Goal: Transaction & Acquisition: Book appointment/travel/reservation

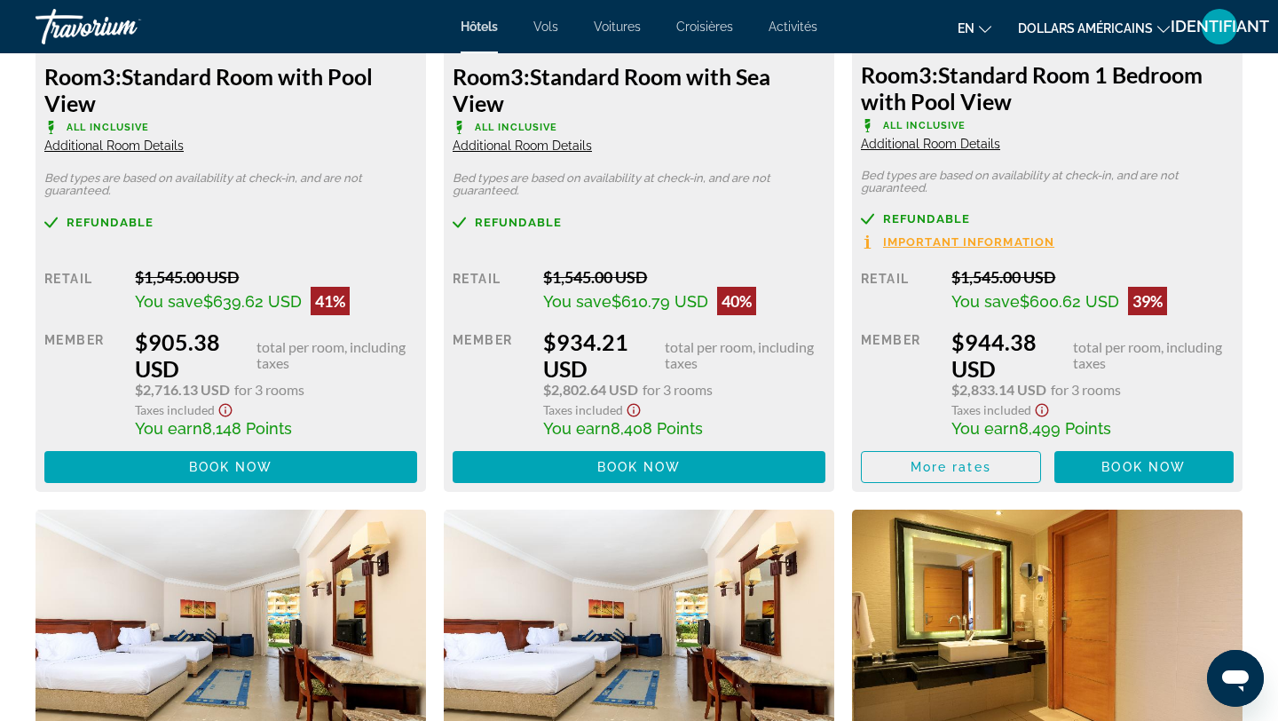
click at [1239, 14] on button "IDENTIFIANT" at bounding box center [1220, 26] width 46 height 37
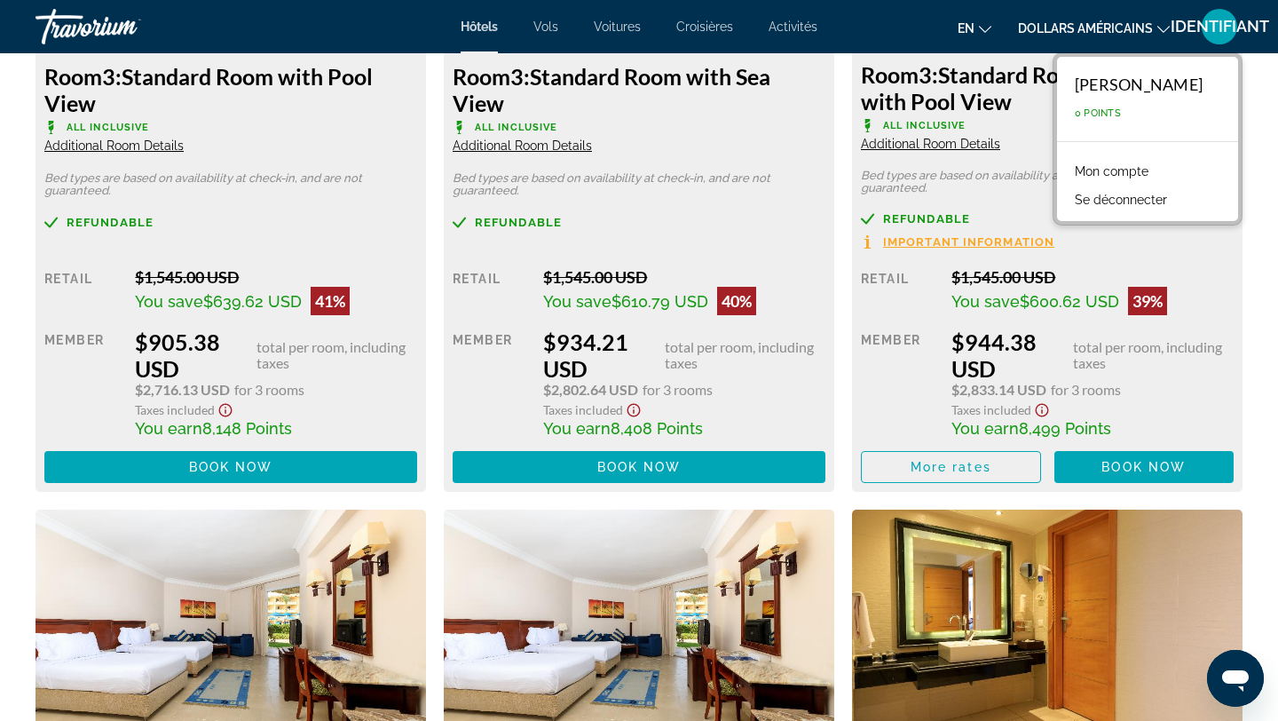
click at [1157, 202] on font "Se déconnecter" at bounding box center [1121, 200] width 92 height 14
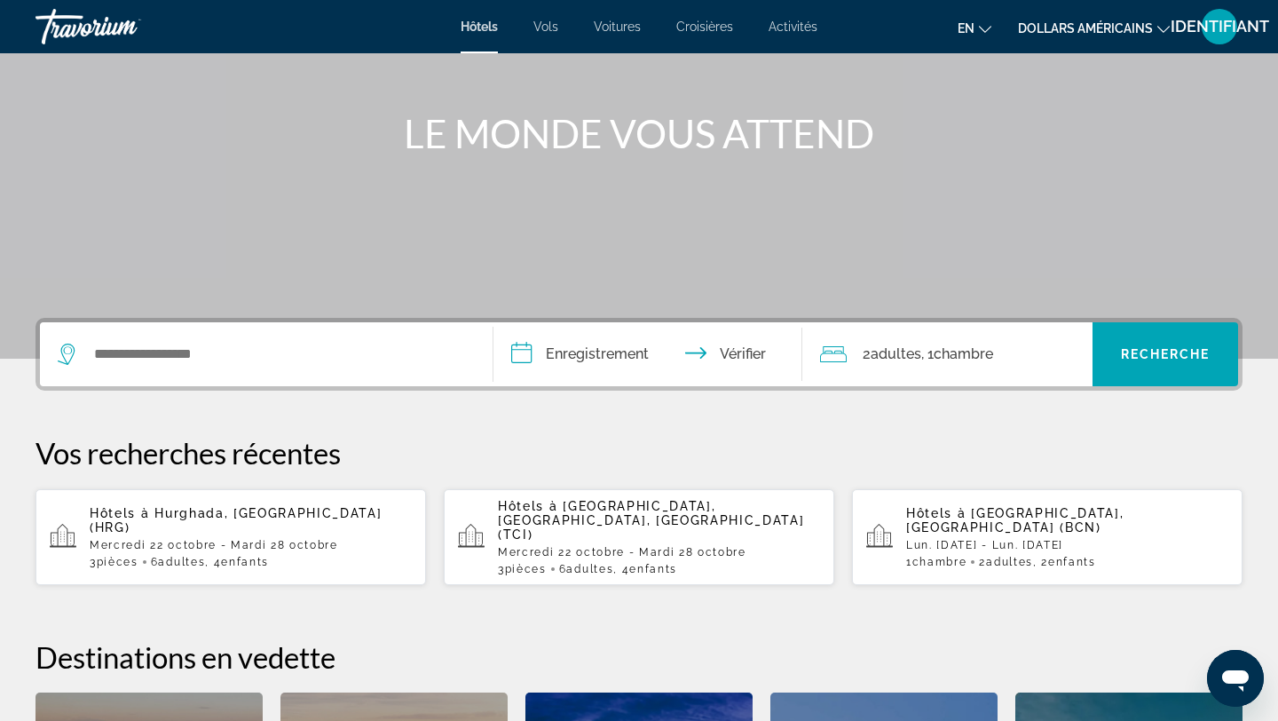
scroll to position [182, 0]
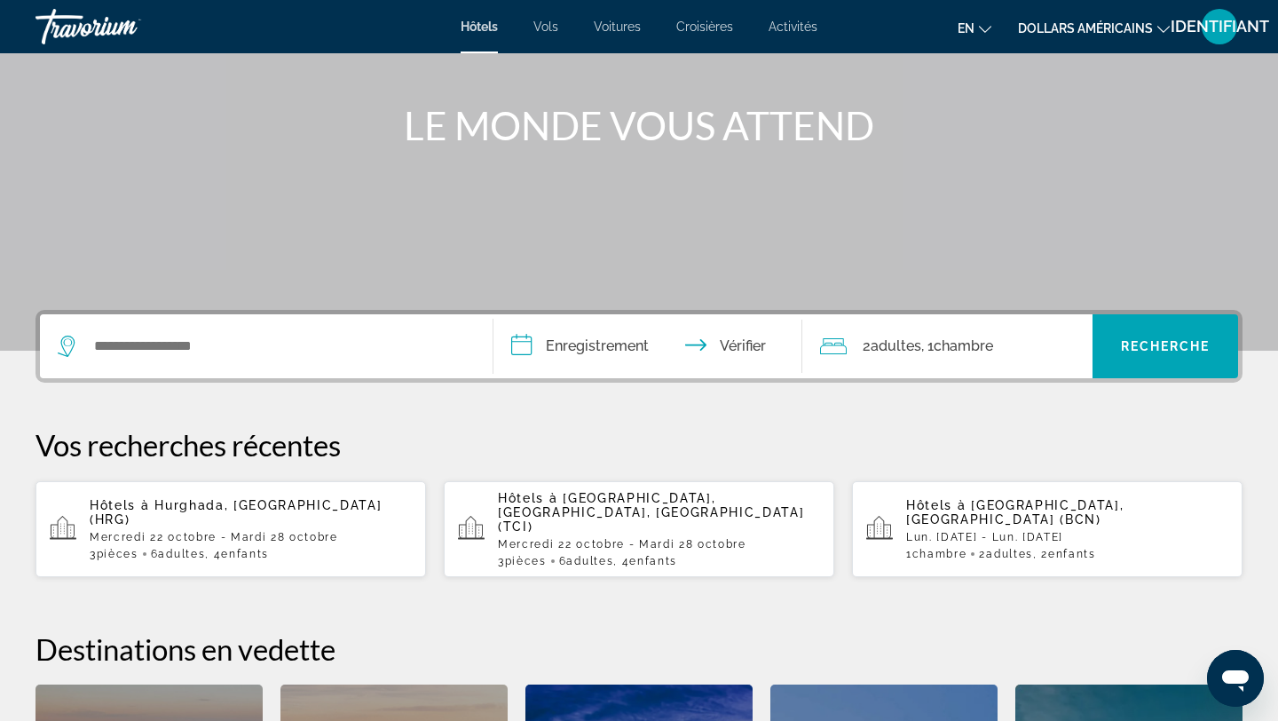
click at [285, 499] on font "Hurghada, [GEOGRAPHIC_DATA] (HRG)" at bounding box center [236, 512] width 293 height 28
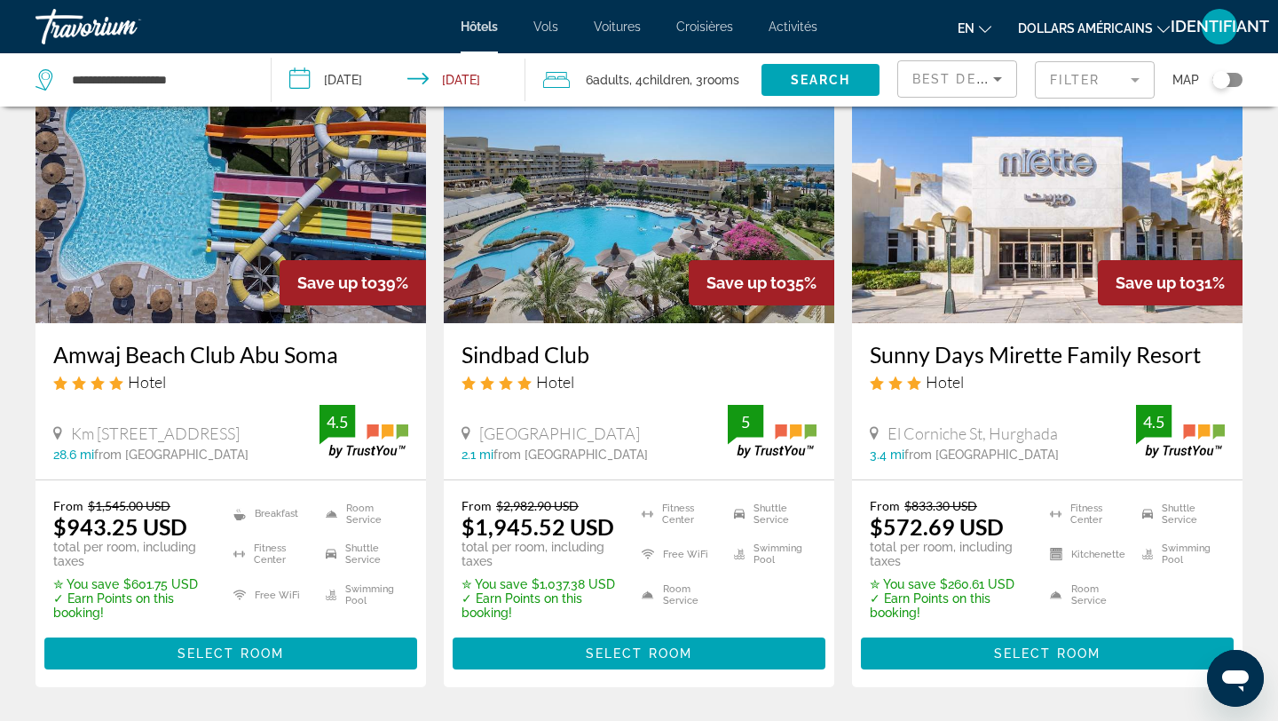
scroll to position [1578, 0]
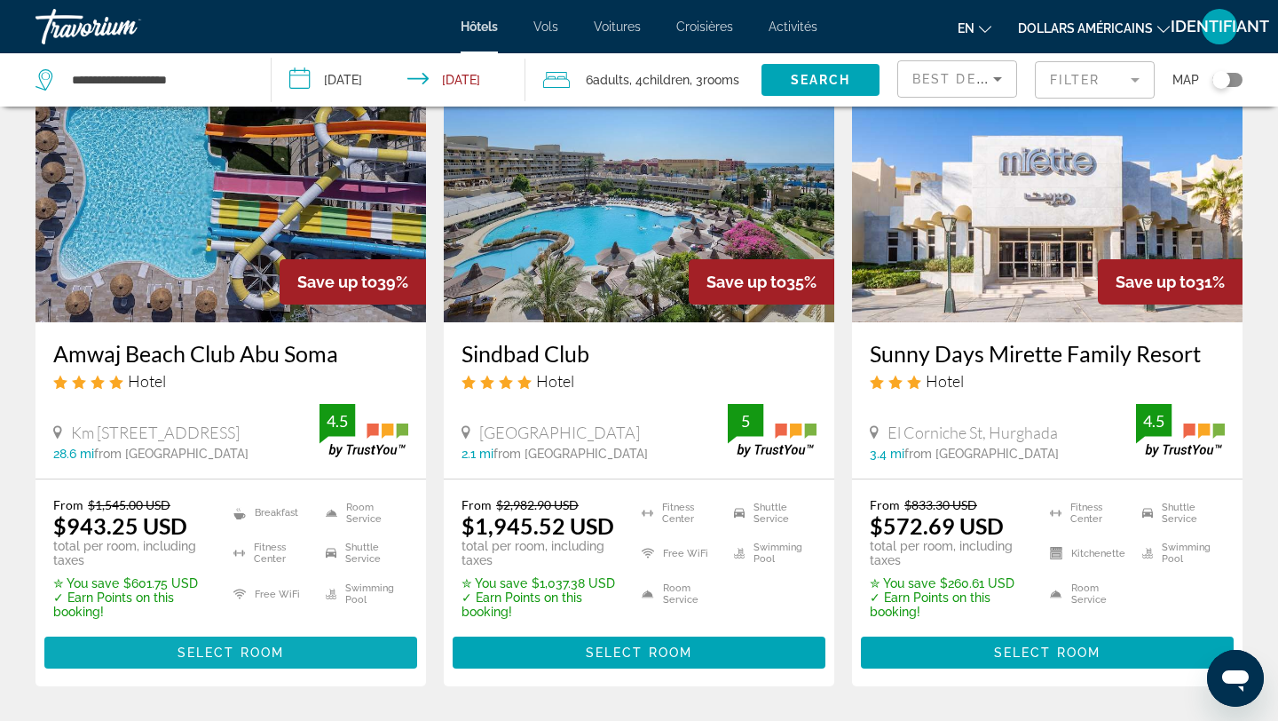
click at [234, 631] on span "Contenu principal" at bounding box center [230, 652] width 373 height 43
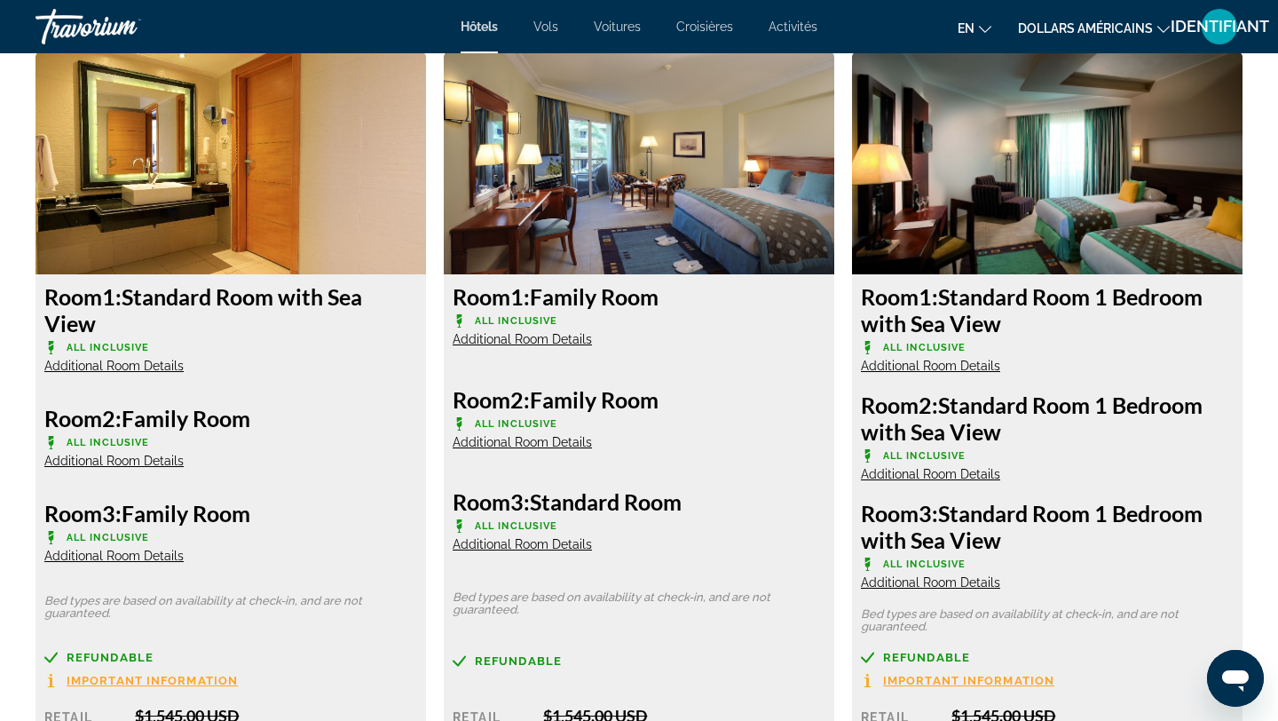
scroll to position [9520, 0]
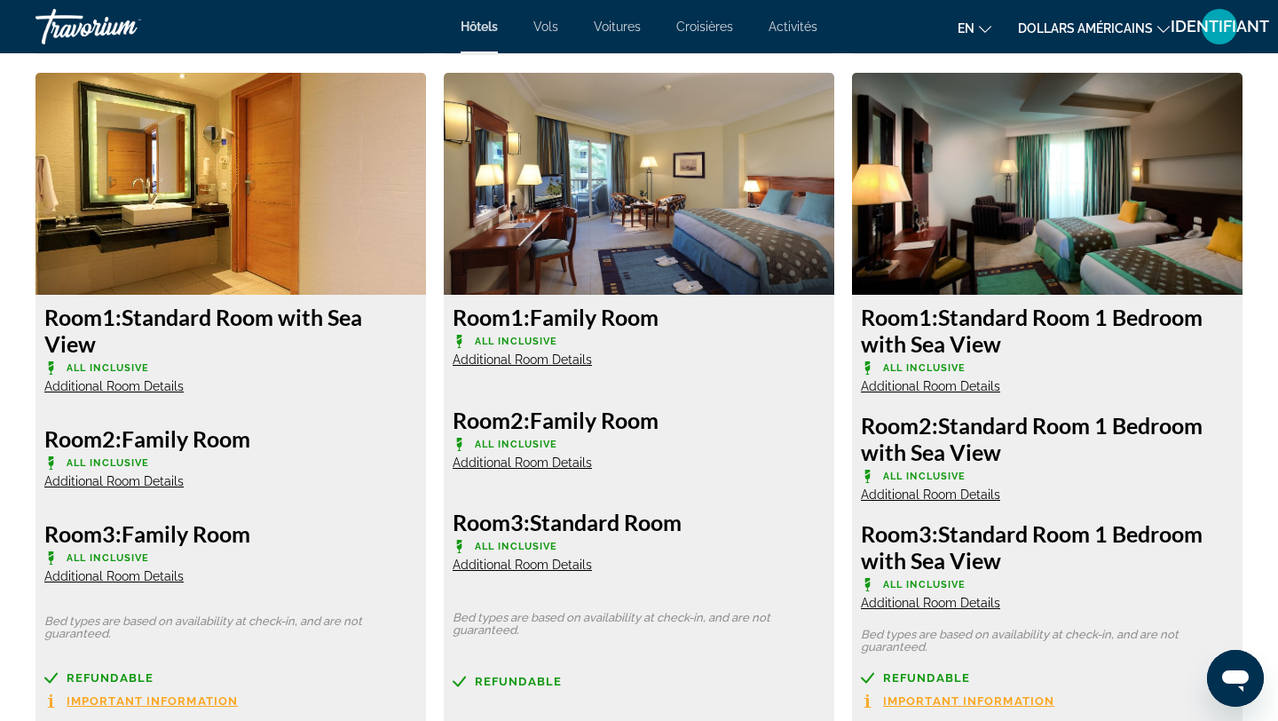
click at [534, 360] on span "Additional Room Details" at bounding box center [522, 359] width 139 height 14
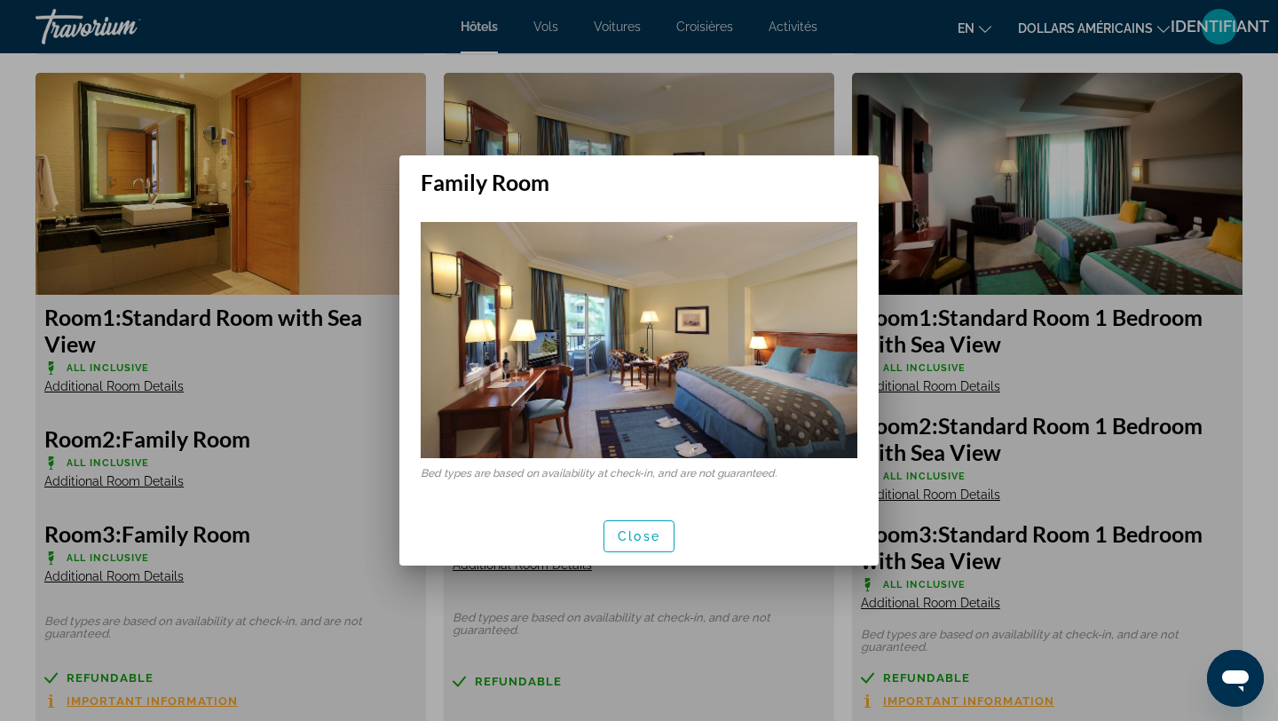
scroll to position [0, 0]
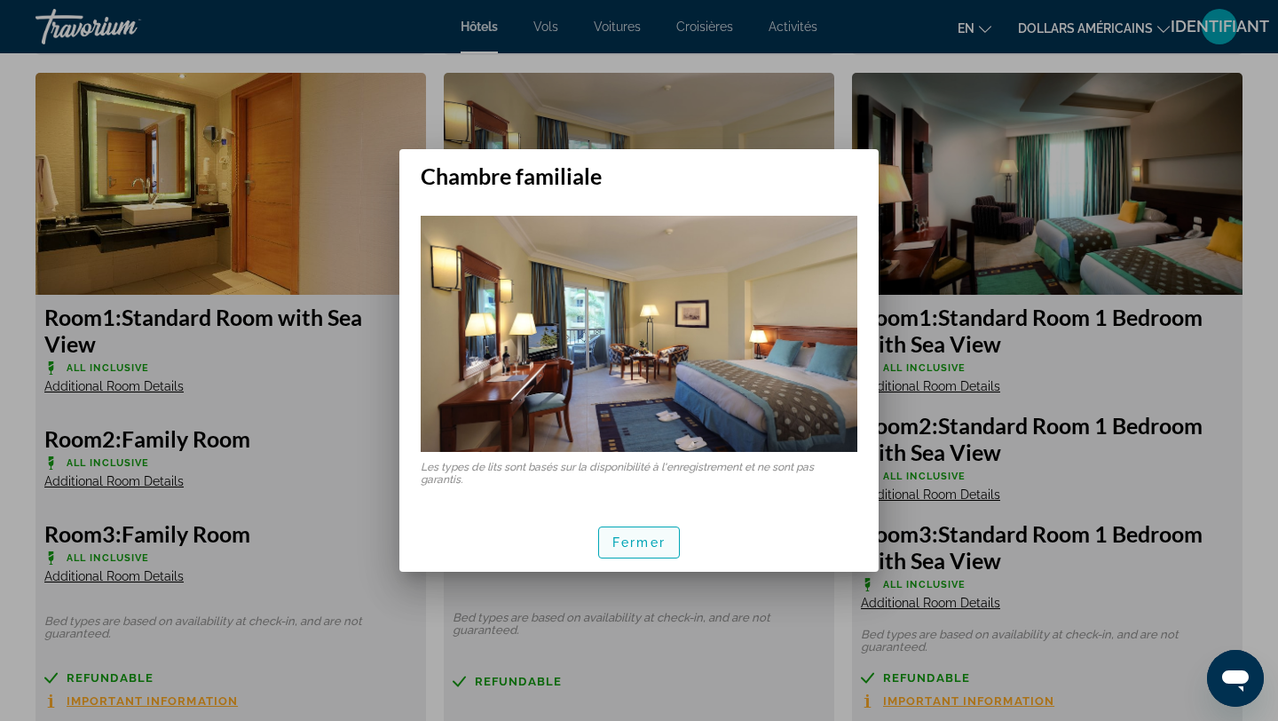
click at [622, 542] on font "Fermer" at bounding box center [639, 542] width 53 height 14
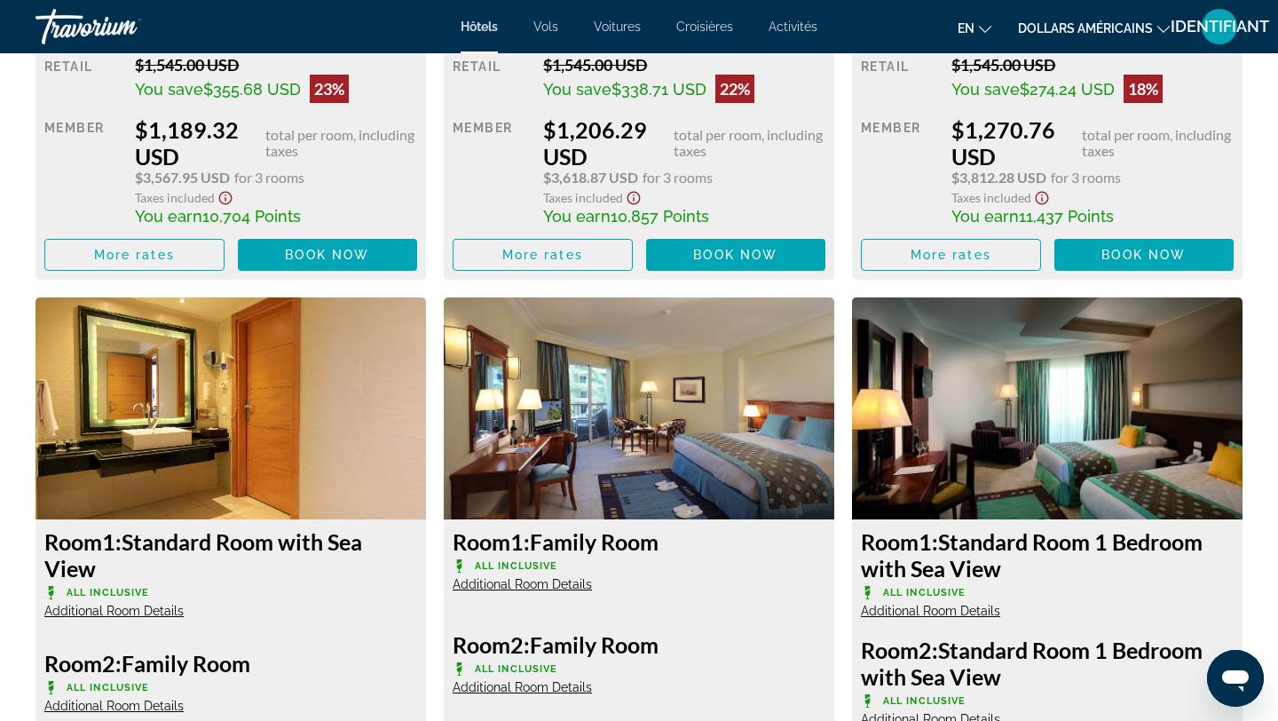
scroll to position [9290, 0]
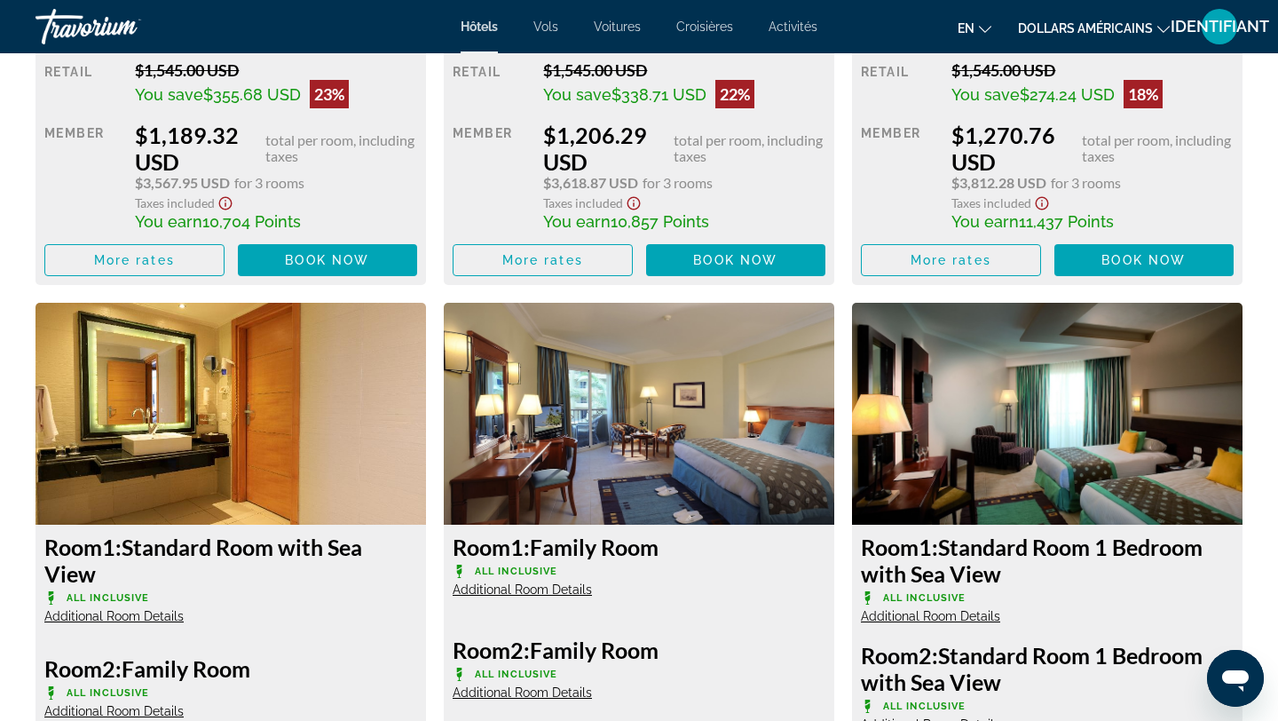
click at [993, 18] on ul "en Anglais Espagnol Français italien Portugais russe dollars américains USD ($)…" at bounding box center [1077, 26] width 239 height 28
click at [986, 23] on icon "Changer de langue" at bounding box center [985, 29] width 12 height 12
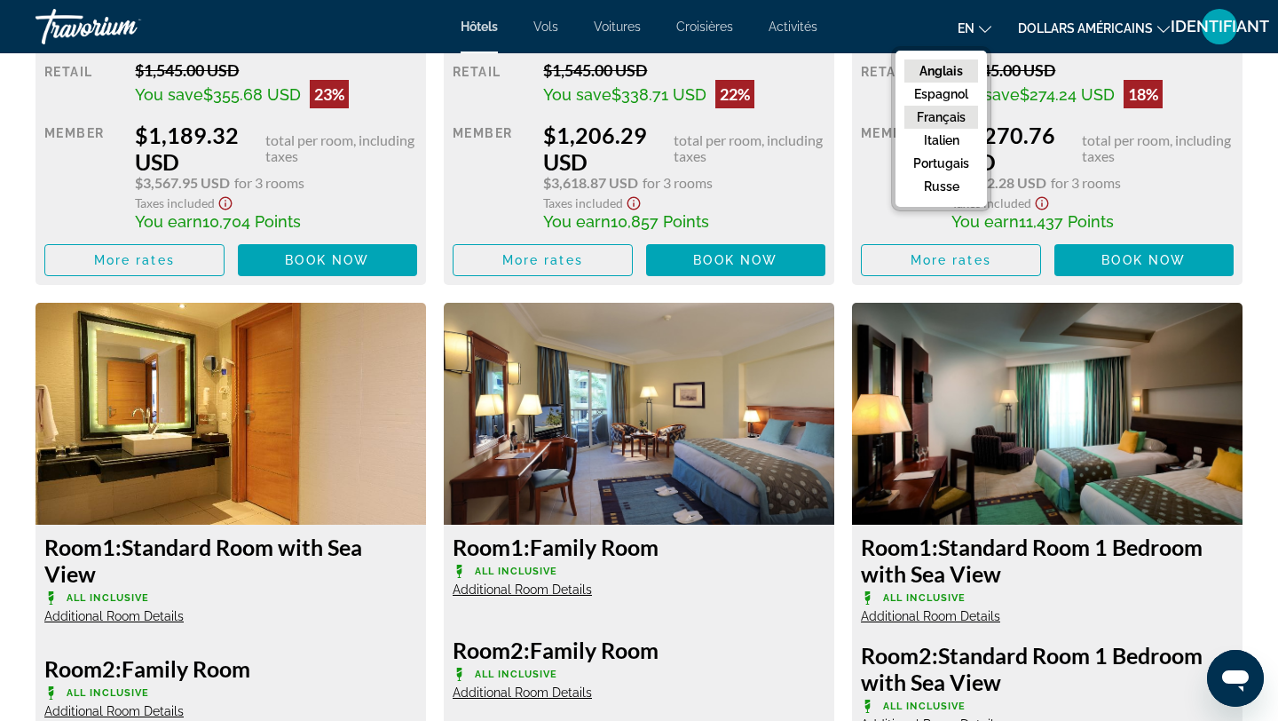
click at [940, 121] on font "Français" at bounding box center [941, 117] width 49 height 14
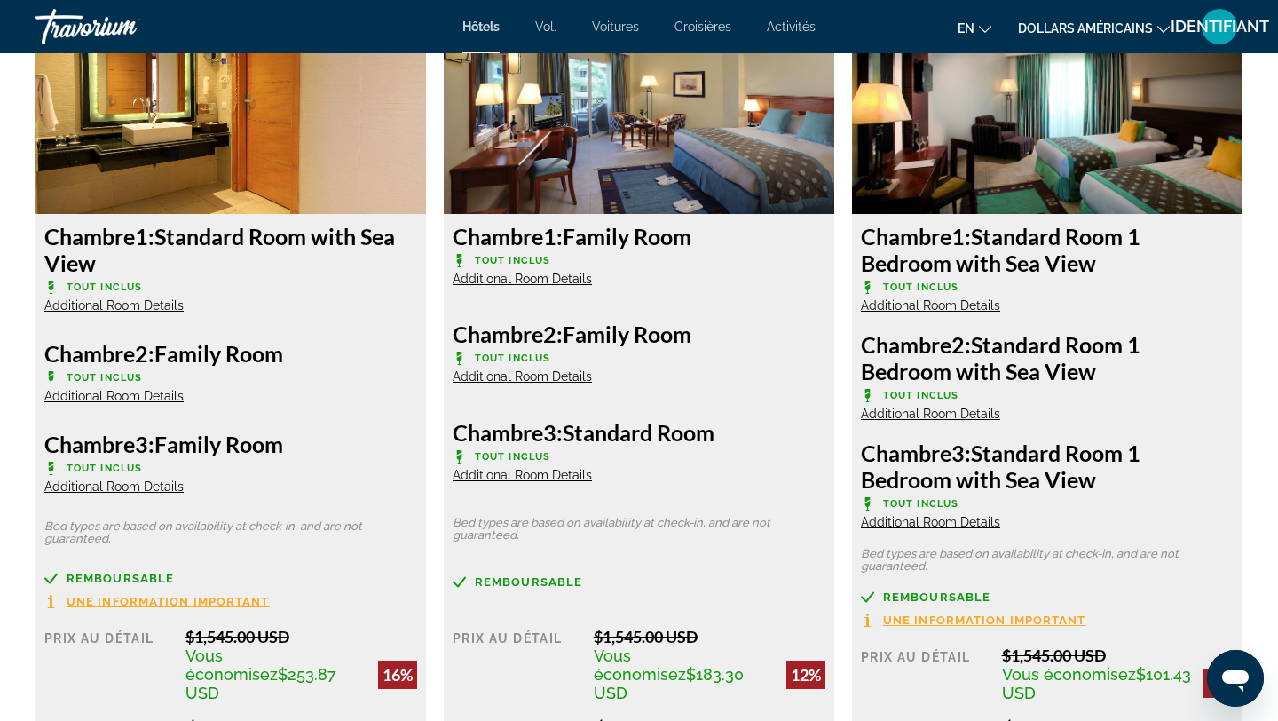
scroll to position [9830, 0]
